Goal: Information Seeking & Learning: Learn about a topic

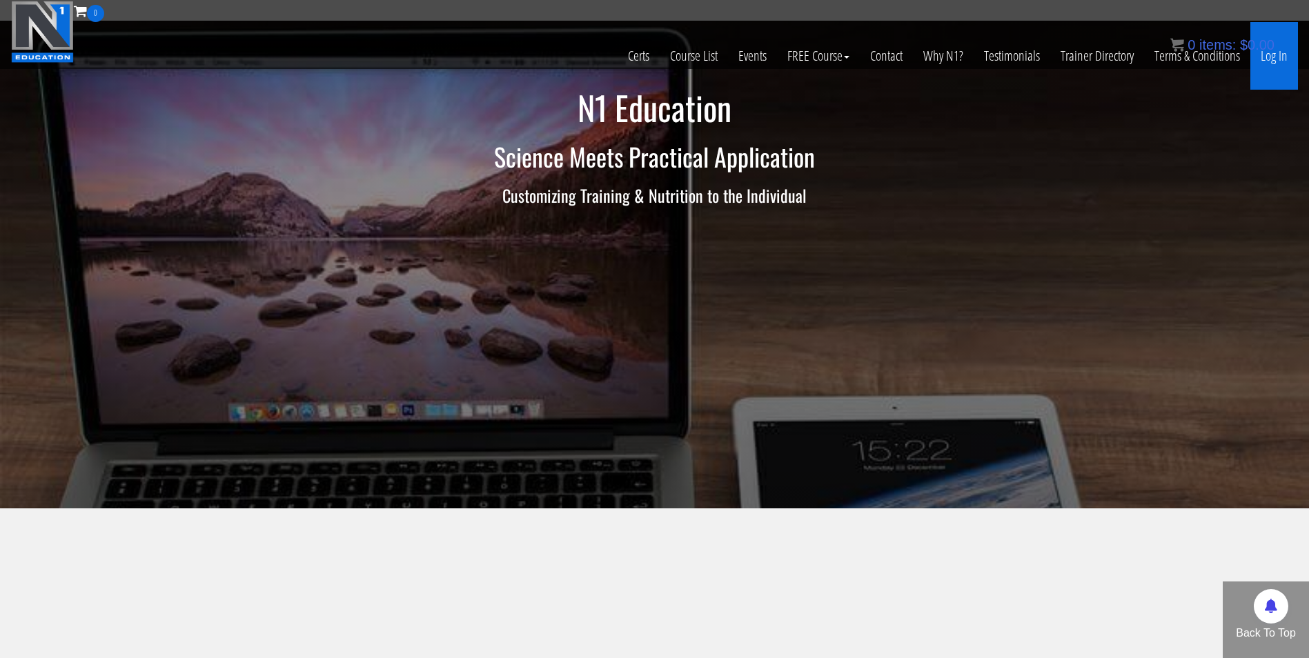
click at [1272, 61] on link "Log In" at bounding box center [1274, 56] width 48 height 68
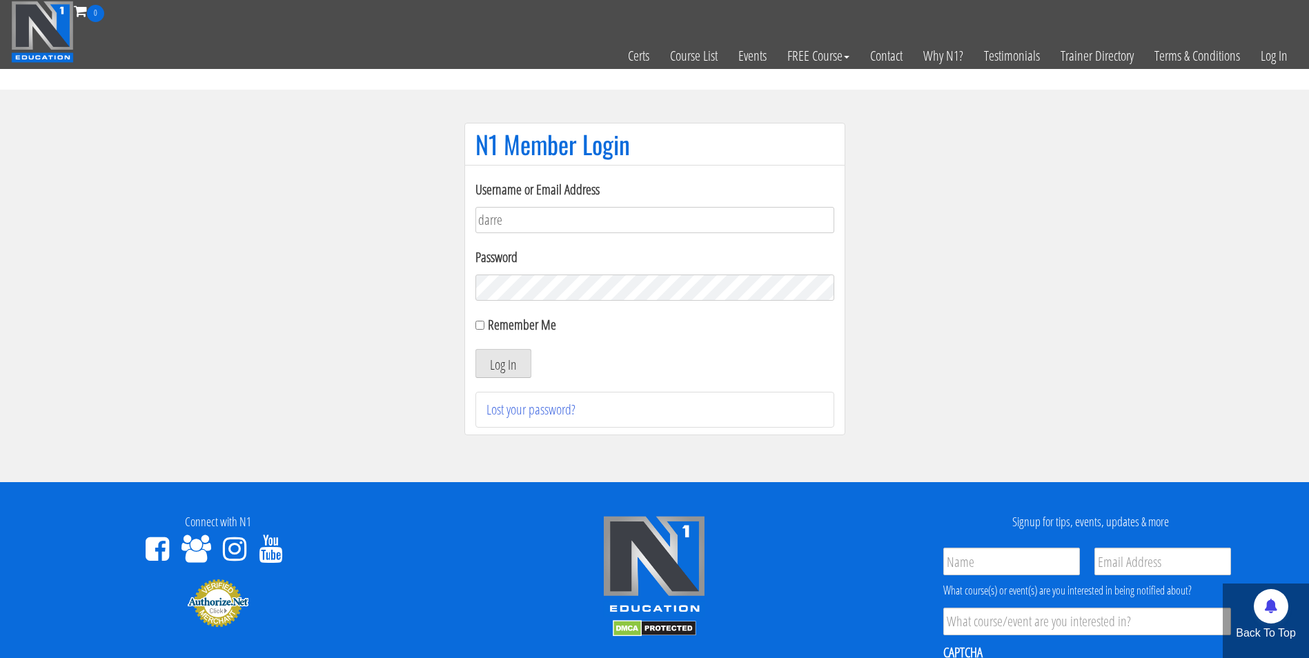
type input "[EMAIL_ADDRESS][DOMAIN_NAME]"
click at [475, 349] on button "Log In" at bounding box center [503, 363] width 56 height 29
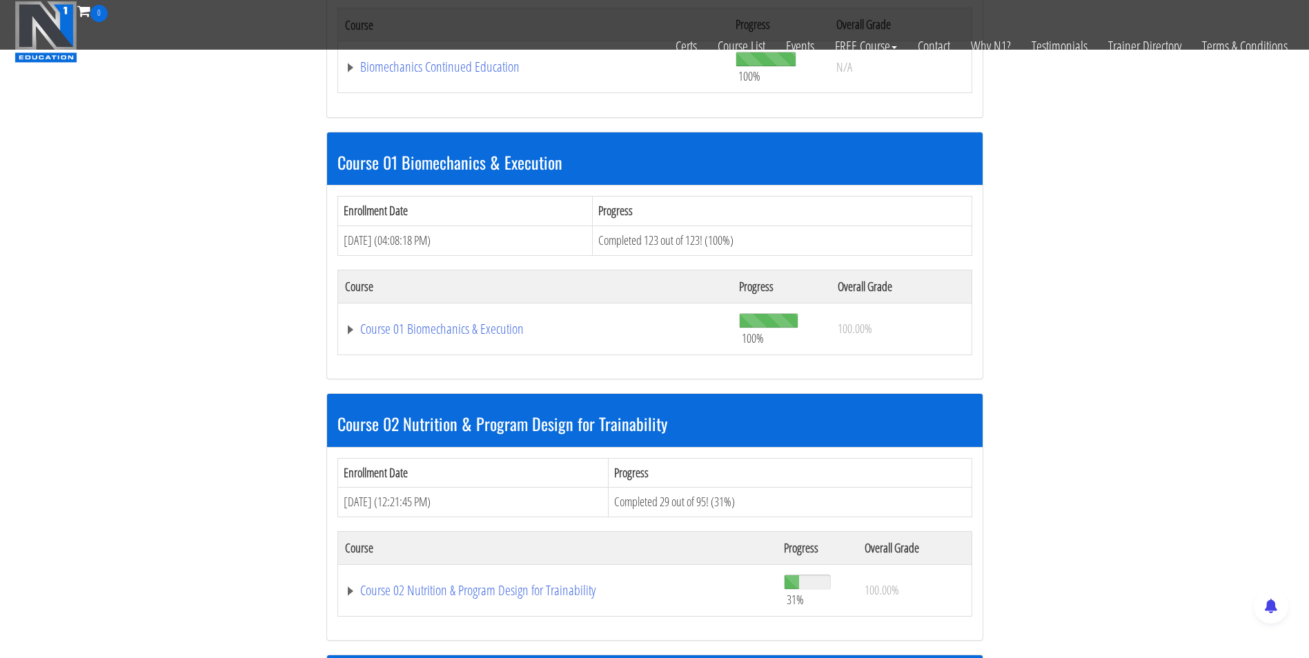
scroll to position [468, 0]
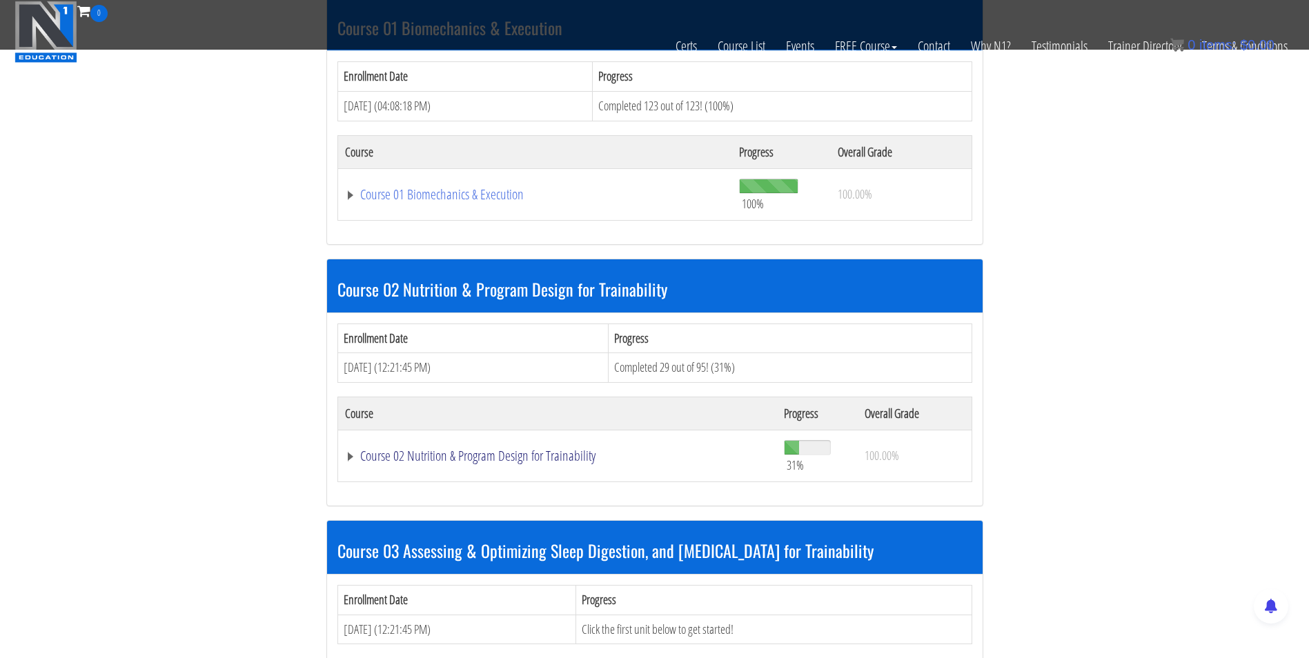
click at [564, 456] on link "Course 02 Nutrition & Program Design for Trainability" at bounding box center [558, 456] width 426 height 14
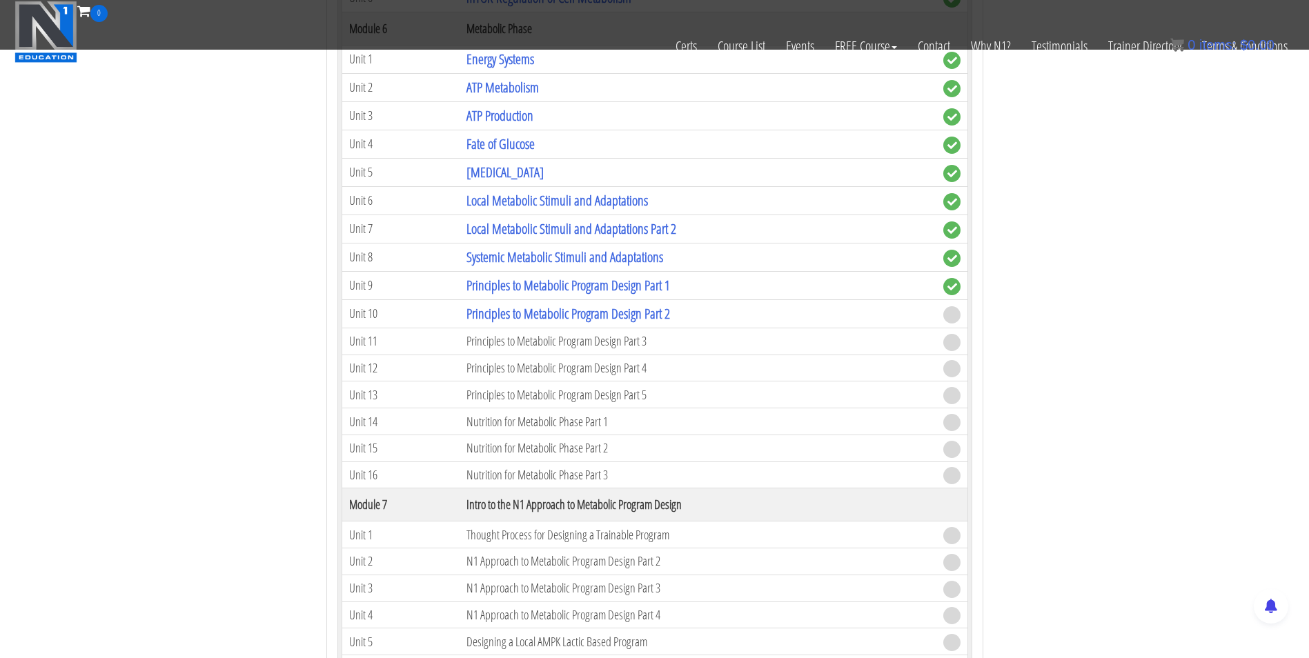
scroll to position [1701, 0]
click at [528, 317] on link "Principles to Metabolic Program Design Part 2" at bounding box center [568, 314] width 204 height 19
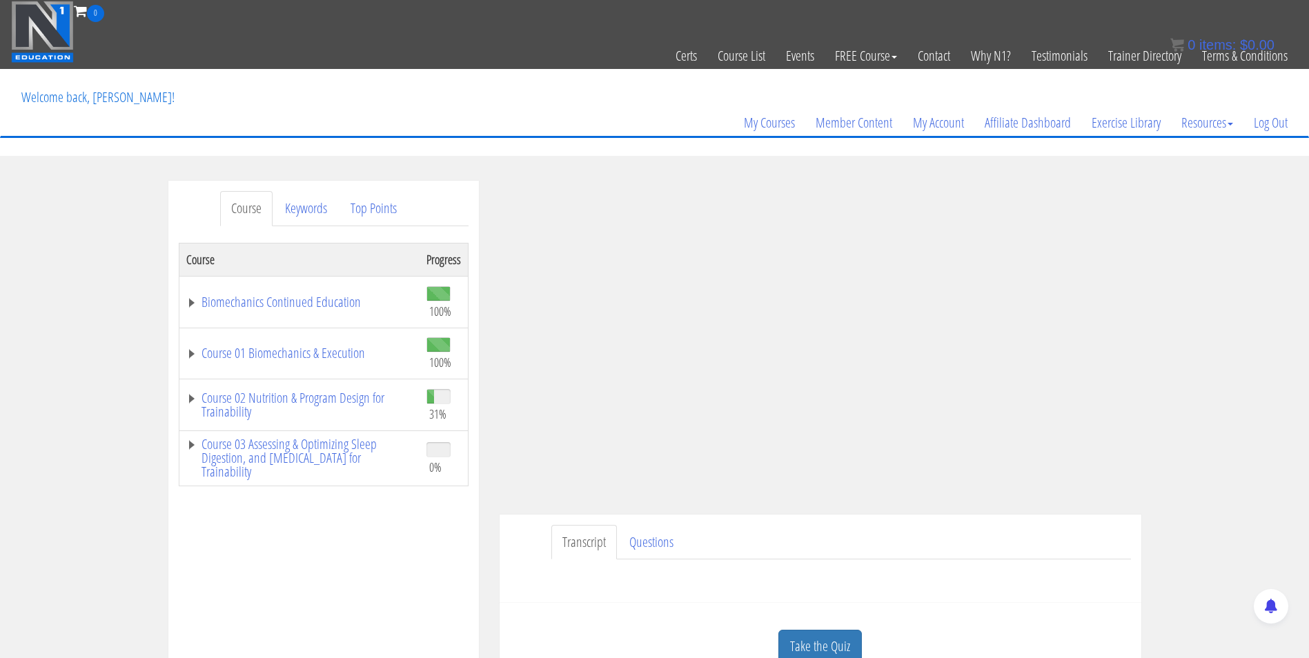
scroll to position [163, 0]
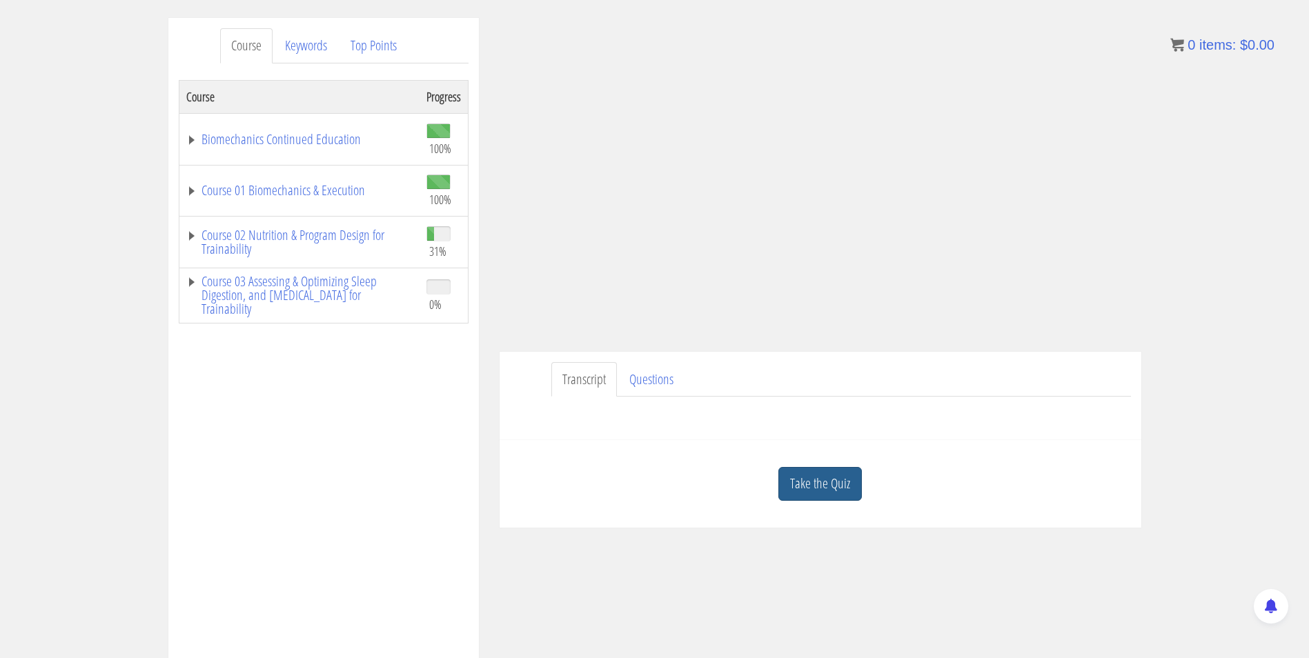
click at [821, 482] on link "Take the Quiz" at bounding box center [819, 484] width 83 height 34
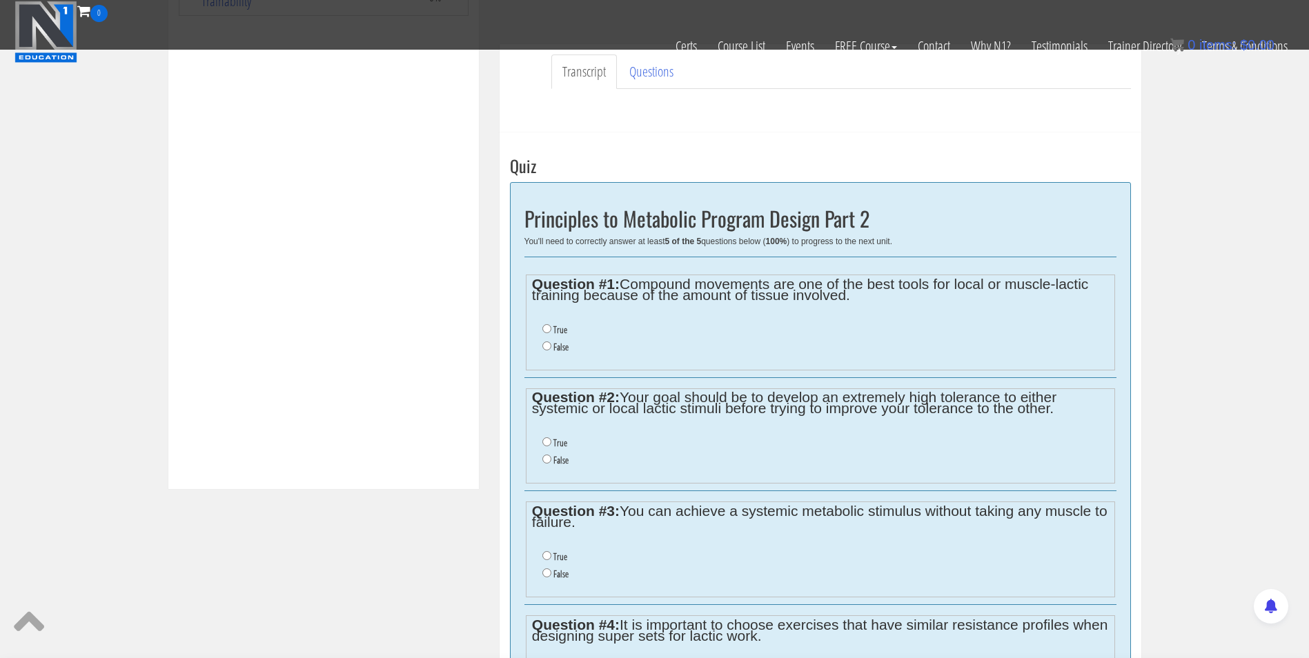
scroll to position [383, 0]
click at [552, 348] on li "False" at bounding box center [825, 347] width 566 height 17
click at [546, 348] on input "False" at bounding box center [546, 346] width 9 height 9
radio input "true"
click at [547, 455] on li "False" at bounding box center [825, 461] width 566 height 17
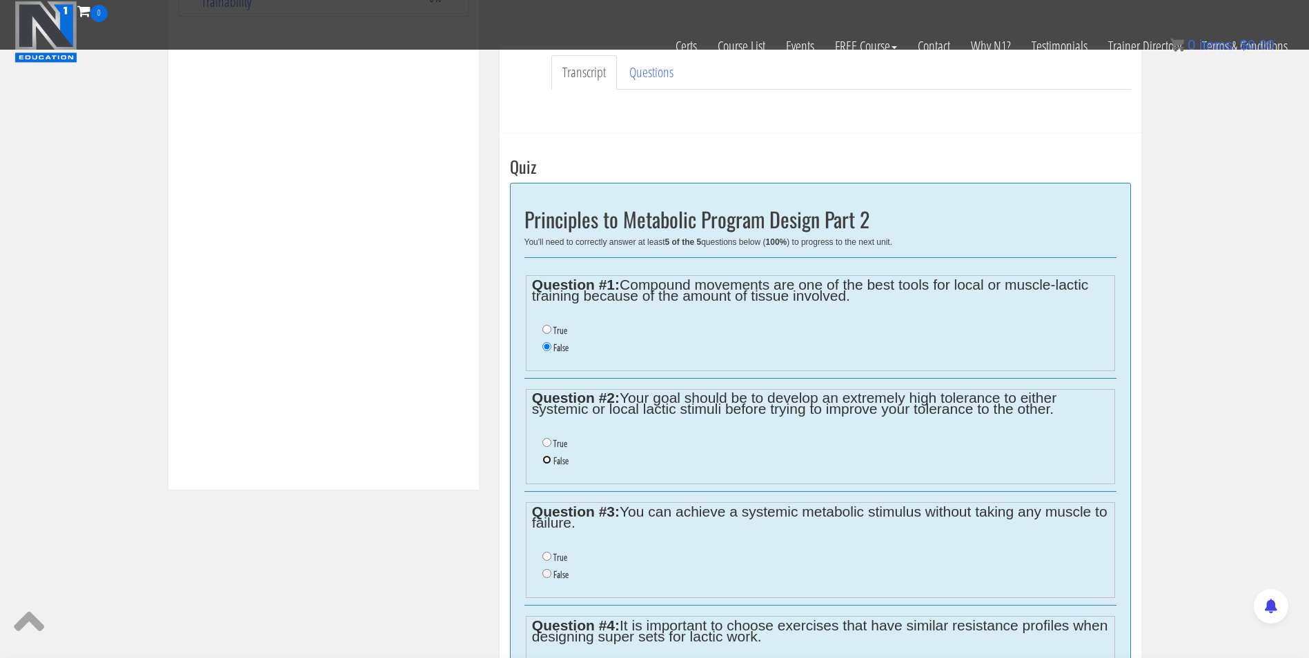
click at [547, 460] on input "False" at bounding box center [546, 459] width 9 height 9
radio input "true"
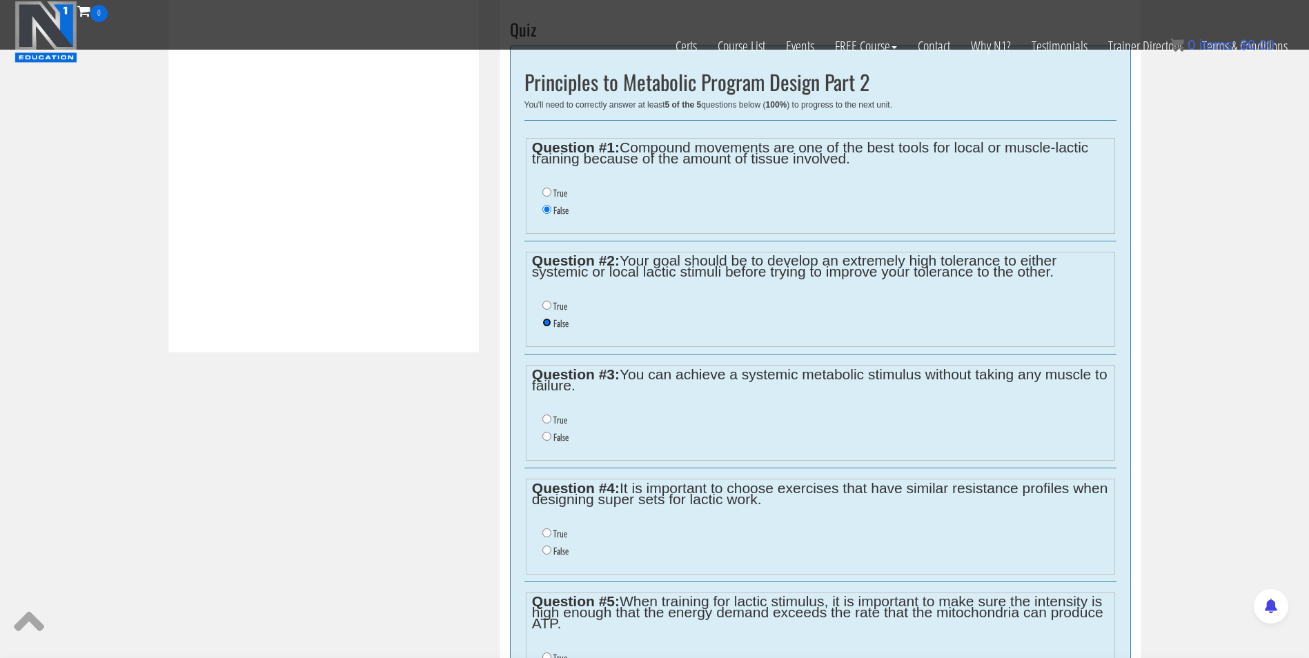
scroll to position [520, 0]
click at [545, 419] on input "True" at bounding box center [546, 419] width 9 height 9
radio input "true"
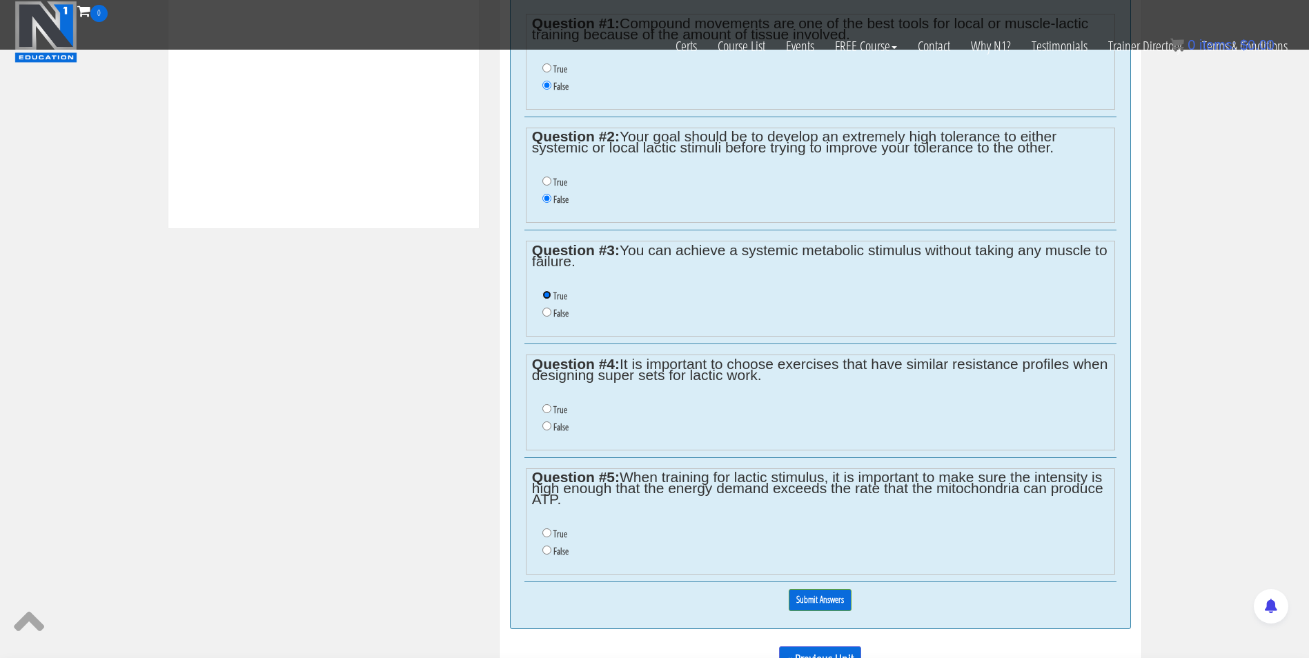
scroll to position [645, 0]
click at [546, 429] on input "False" at bounding box center [546, 425] width 9 height 9
radio input "true"
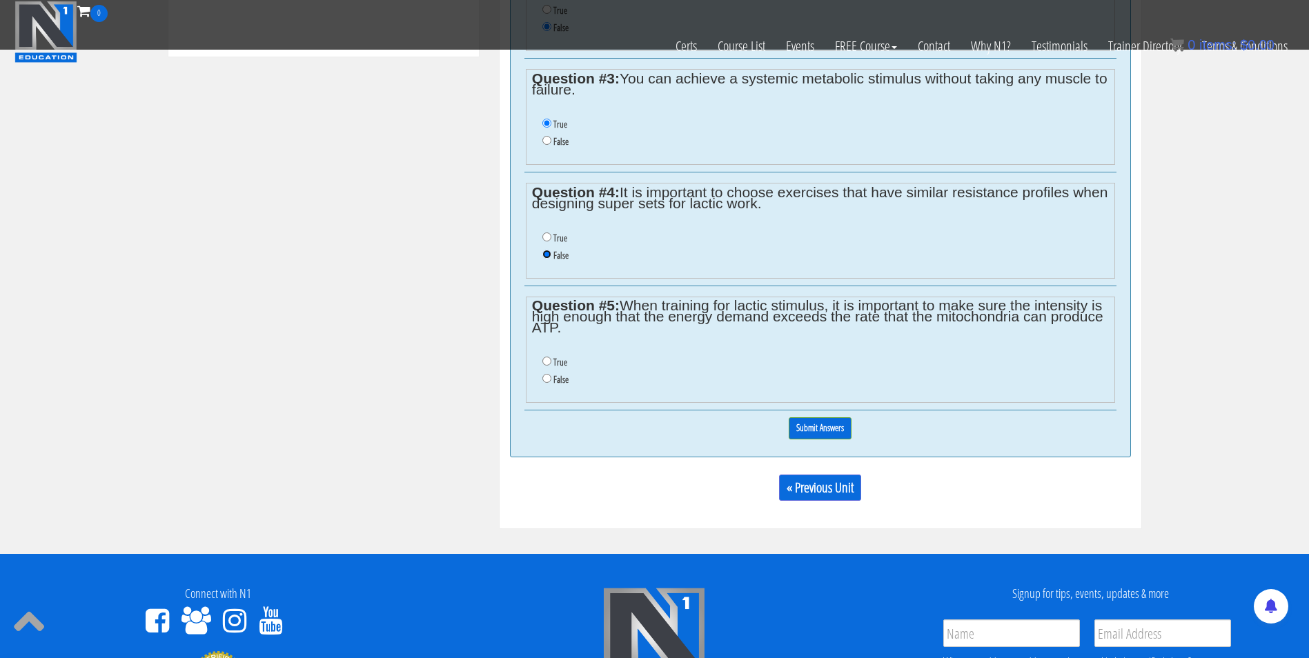
scroll to position [816, 0]
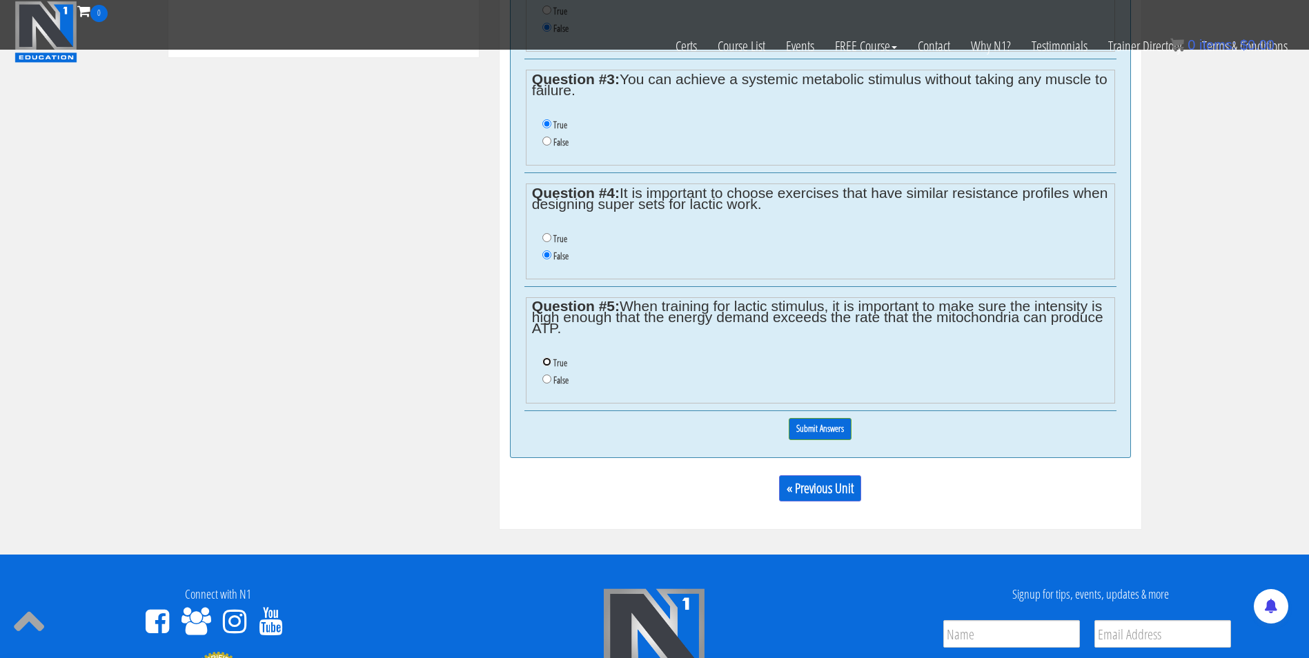
click at [545, 362] on input "True" at bounding box center [546, 361] width 9 height 9
radio input "true"
click at [811, 432] on input "Submit Answers" at bounding box center [820, 428] width 63 height 21
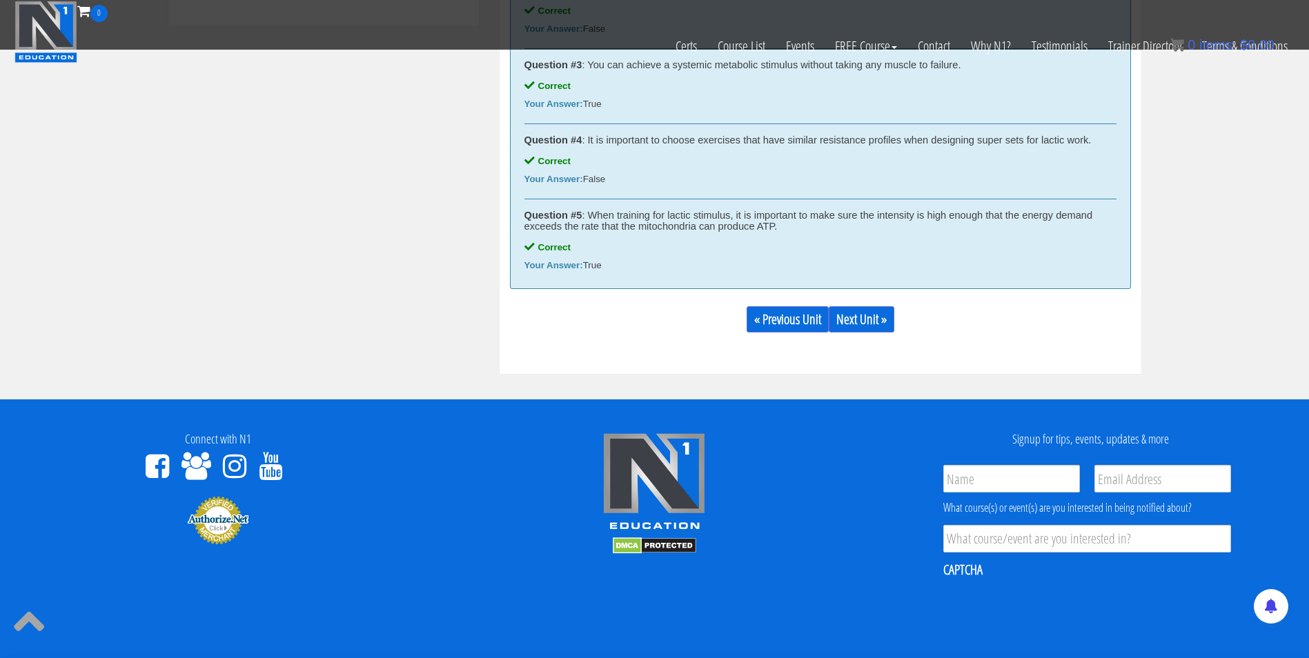
scroll to position [858, 0]
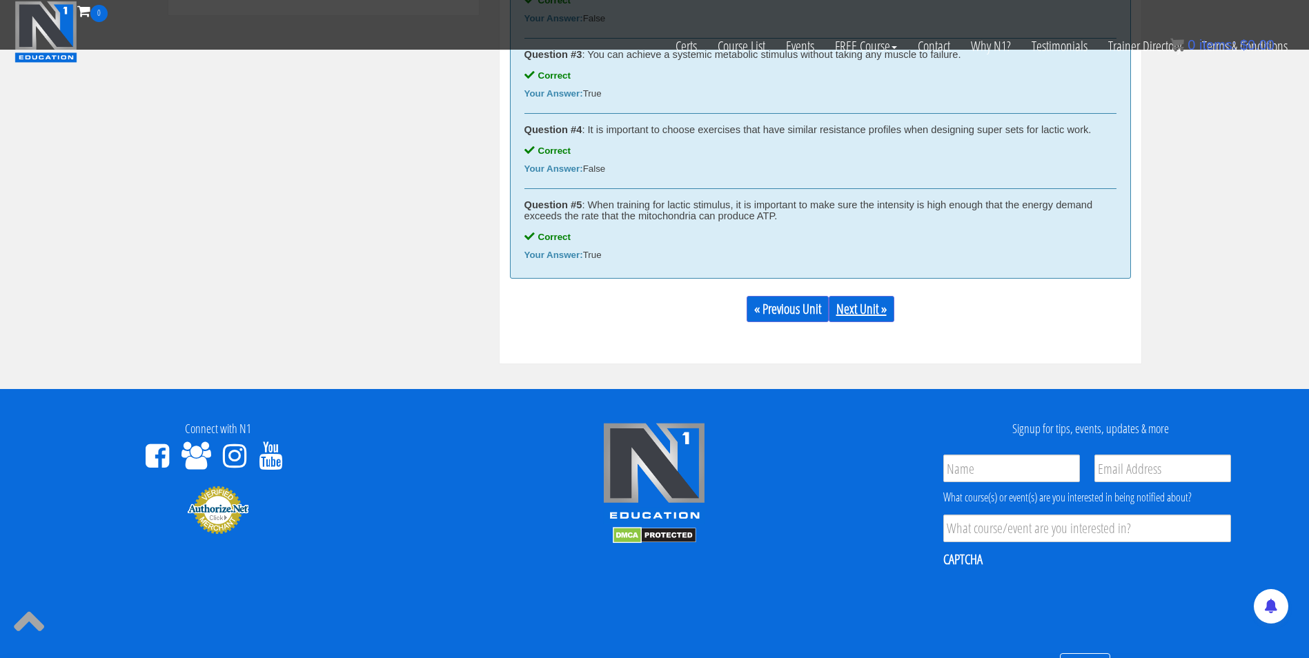
click at [869, 304] on link "Next Unit »" at bounding box center [862, 309] width 66 height 26
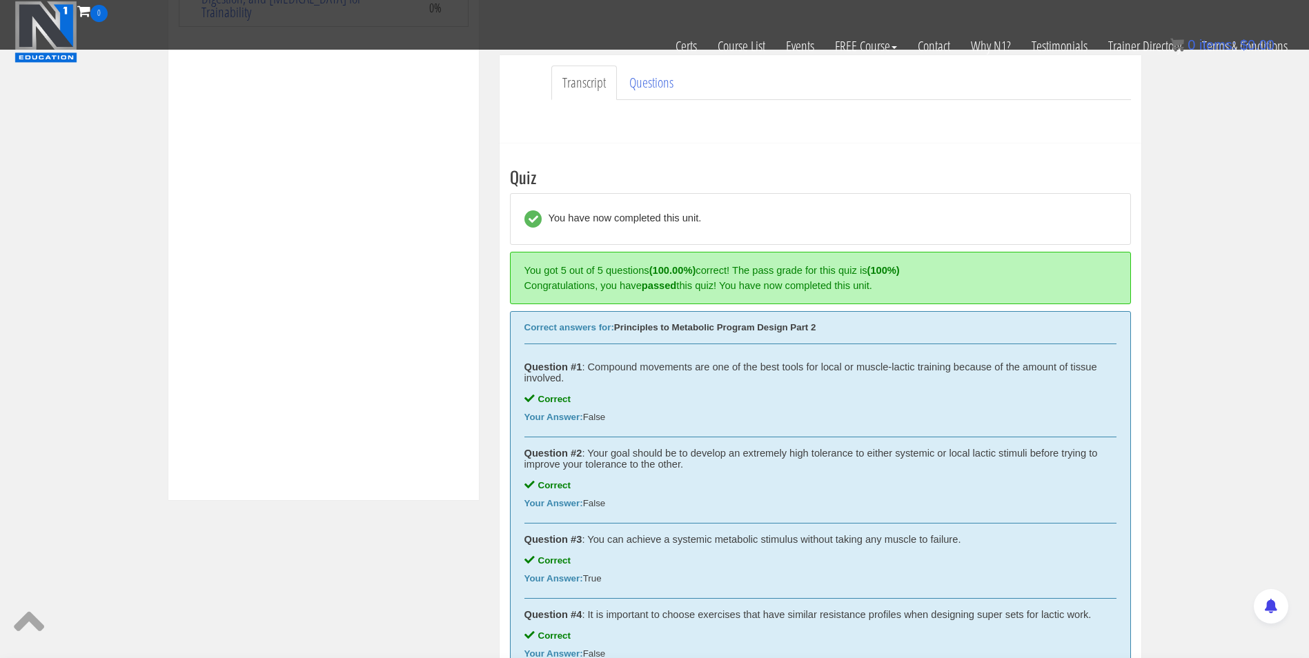
scroll to position [372, 0]
